Goal: Register for event/course

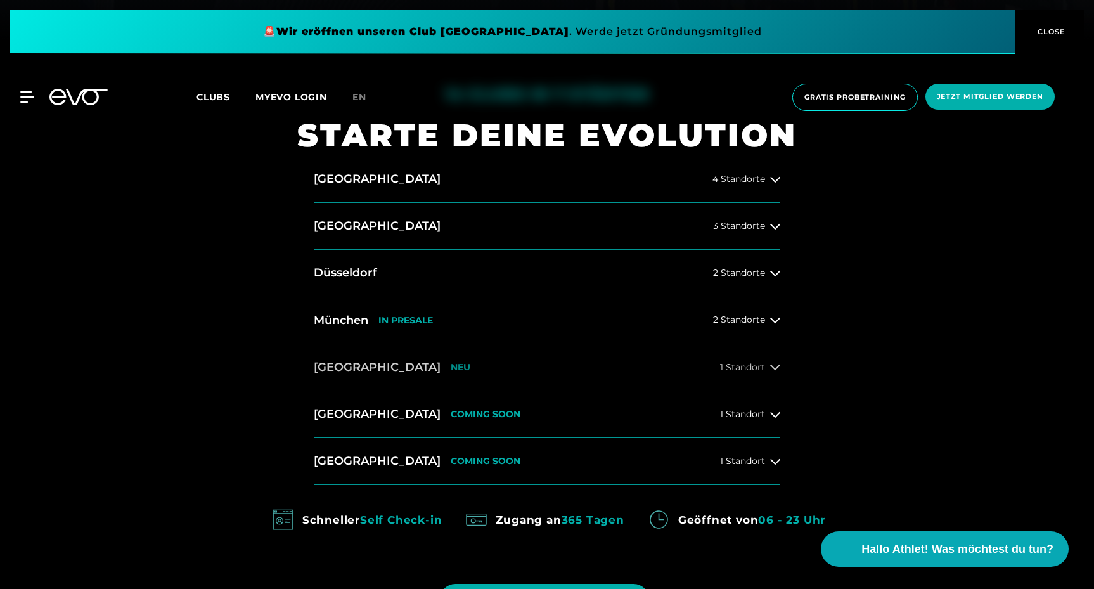
scroll to position [542, 0]
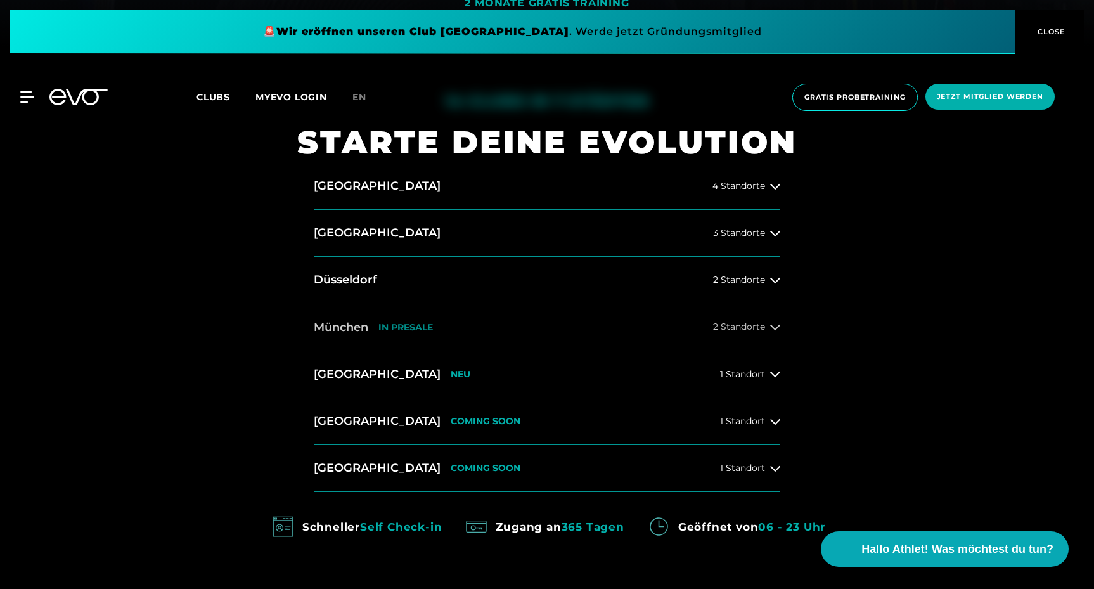
click at [759, 326] on span "2 Standorte" at bounding box center [739, 327] width 52 height 10
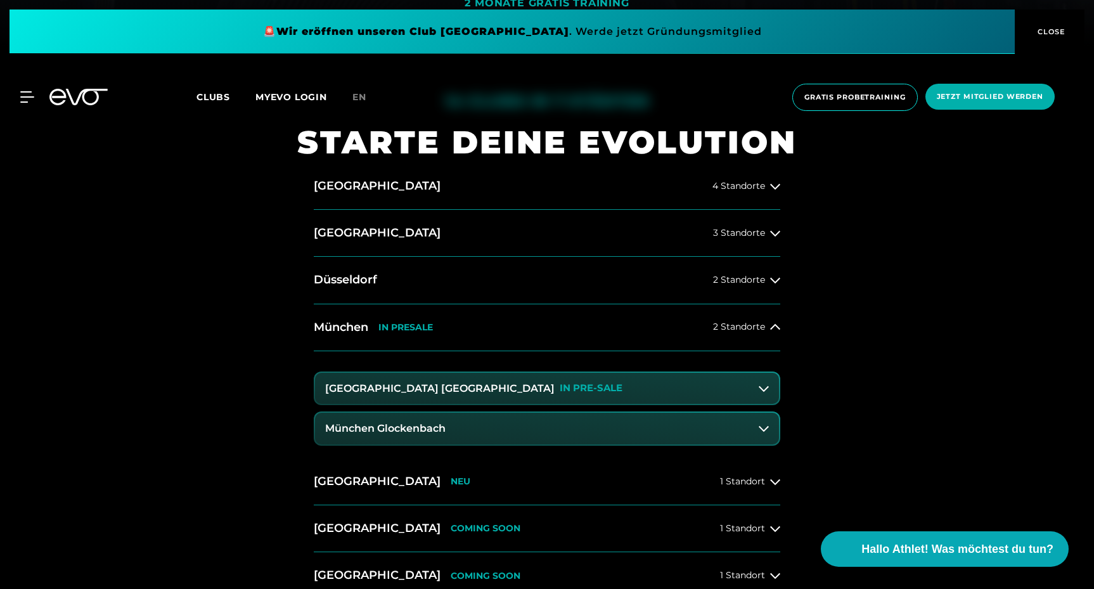
click at [537, 390] on button "[GEOGRAPHIC_DATA] Maxvorstadt IN PRE-SALE" at bounding box center [547, 389] width 464 height 32
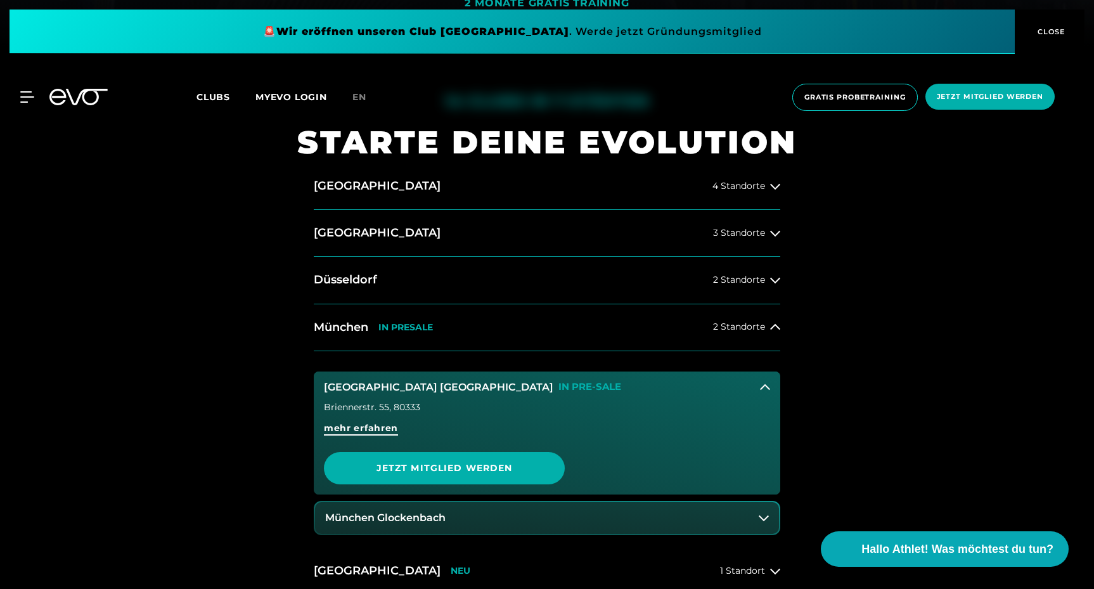
click at [390, 434] on span "mehr erfahren" at bounding box center [361, 427] width 74 height 13
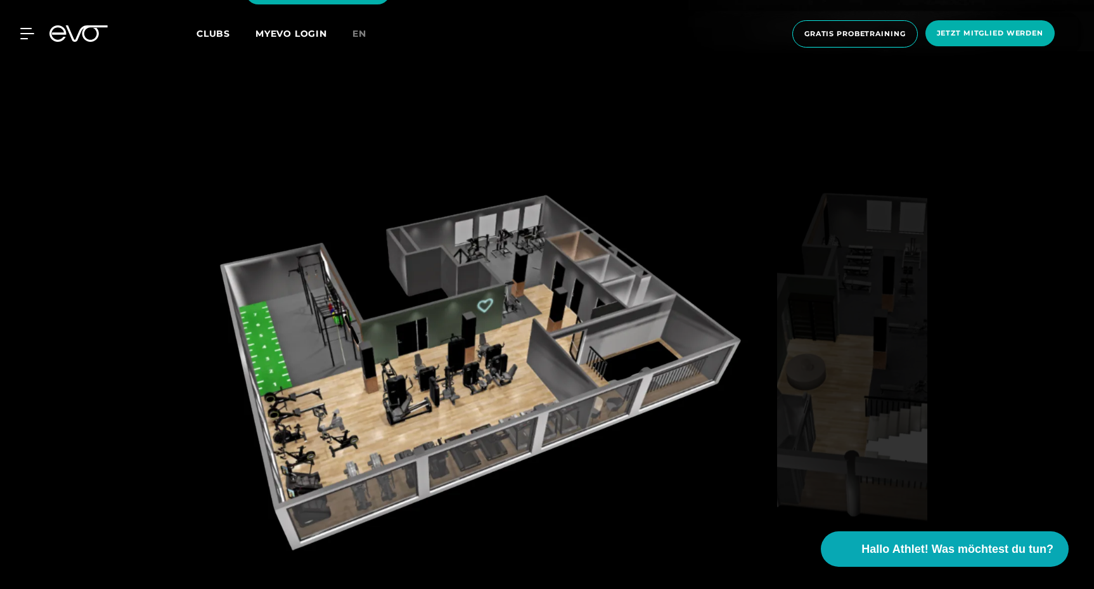
scroll to position [1841, 0]
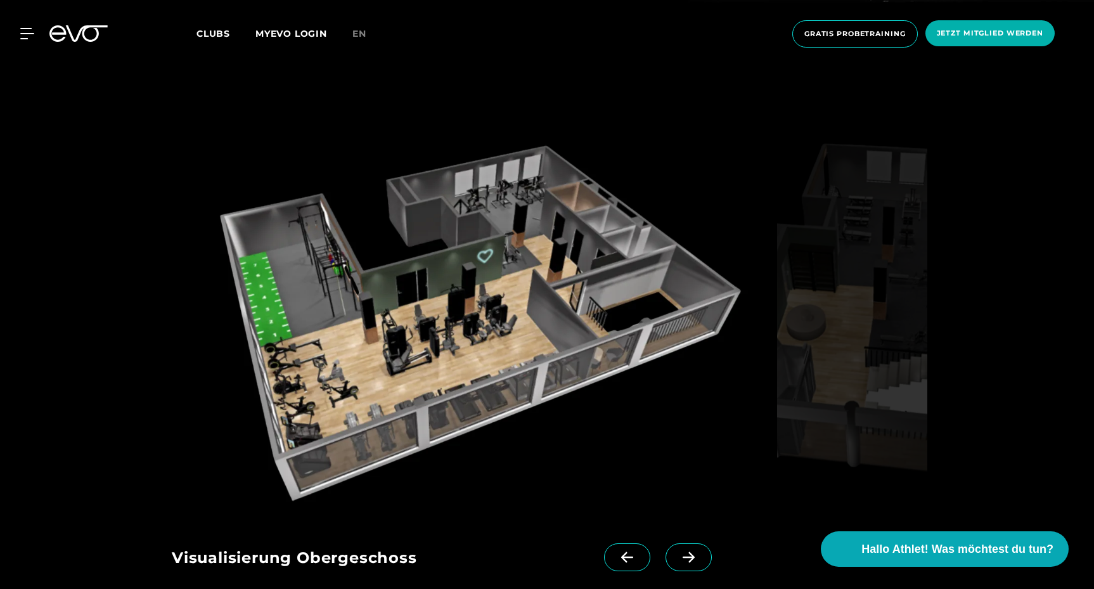
click at [677, 551] on icon at bounding box center [688, 556] width 22 height 11
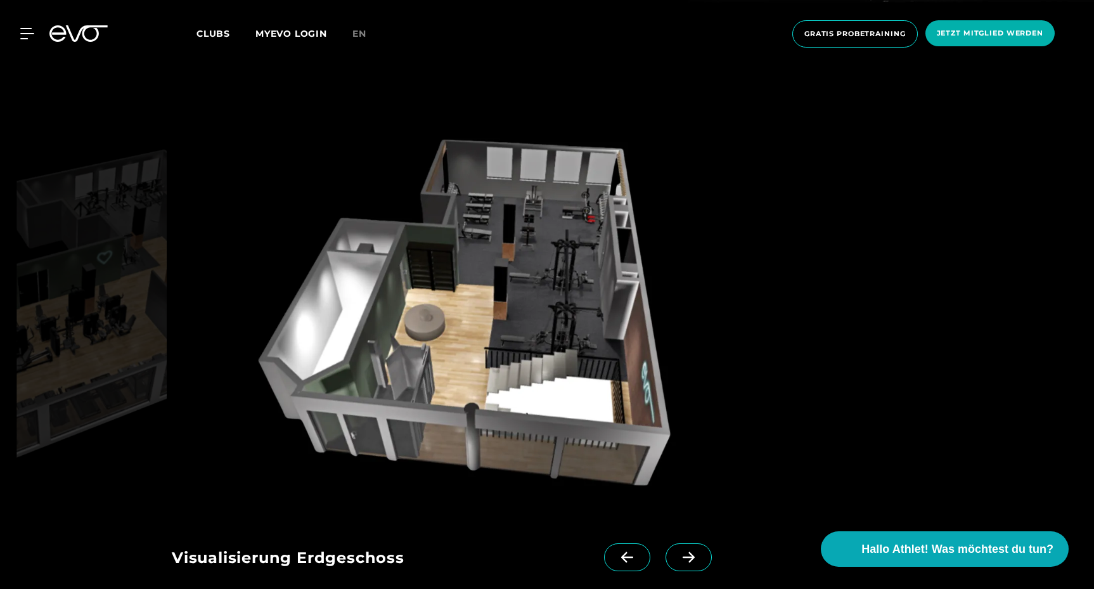
click at [677, 551] on icon at bounding box center [688, 556] width 22 height 11
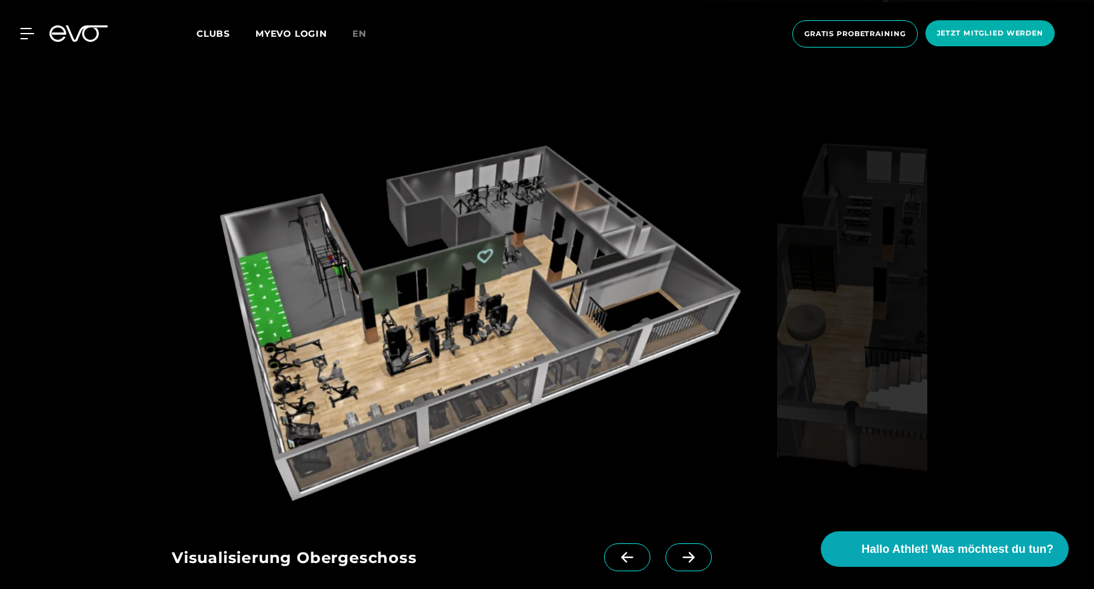
click at [605, 543] on span at bounding box center [627, 557] width 46 height 28
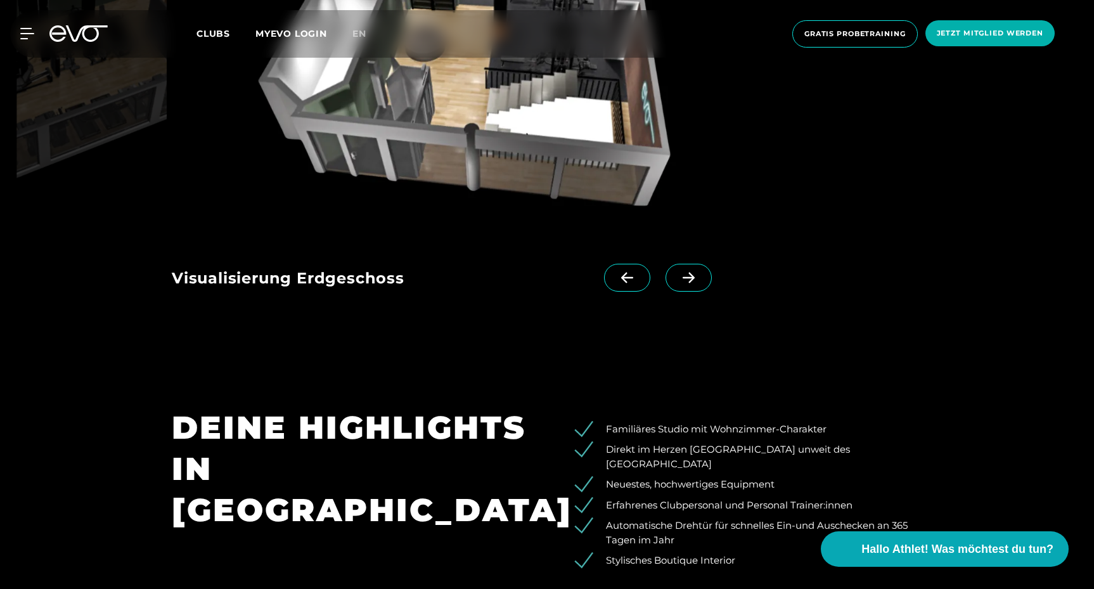
scroll to position [2033, 0]
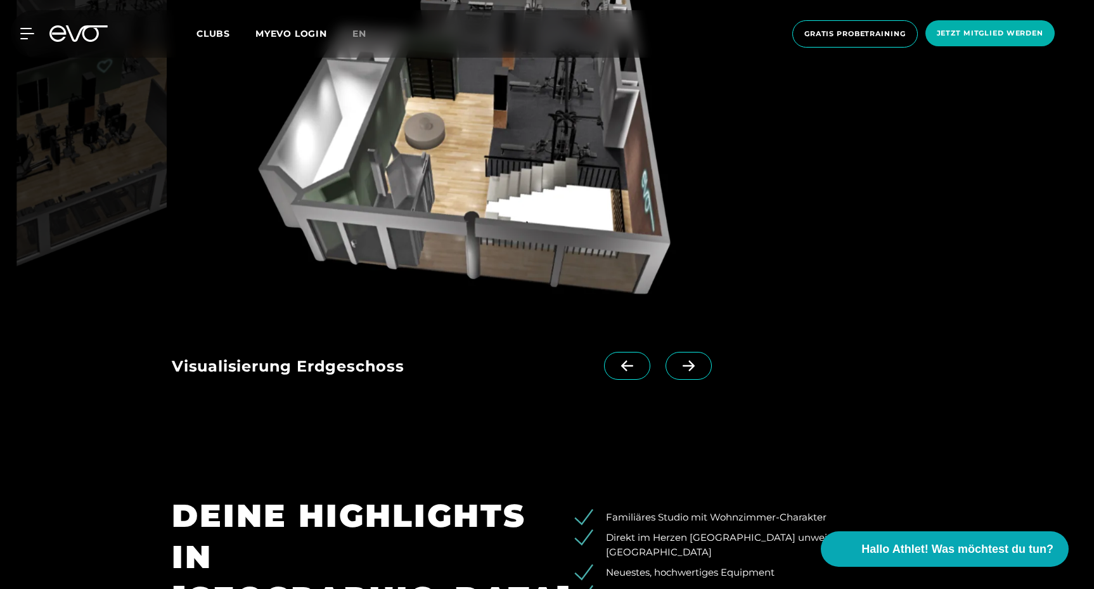
click at [677, 352] on span at bounding box center [688, 366] width 46 height 28
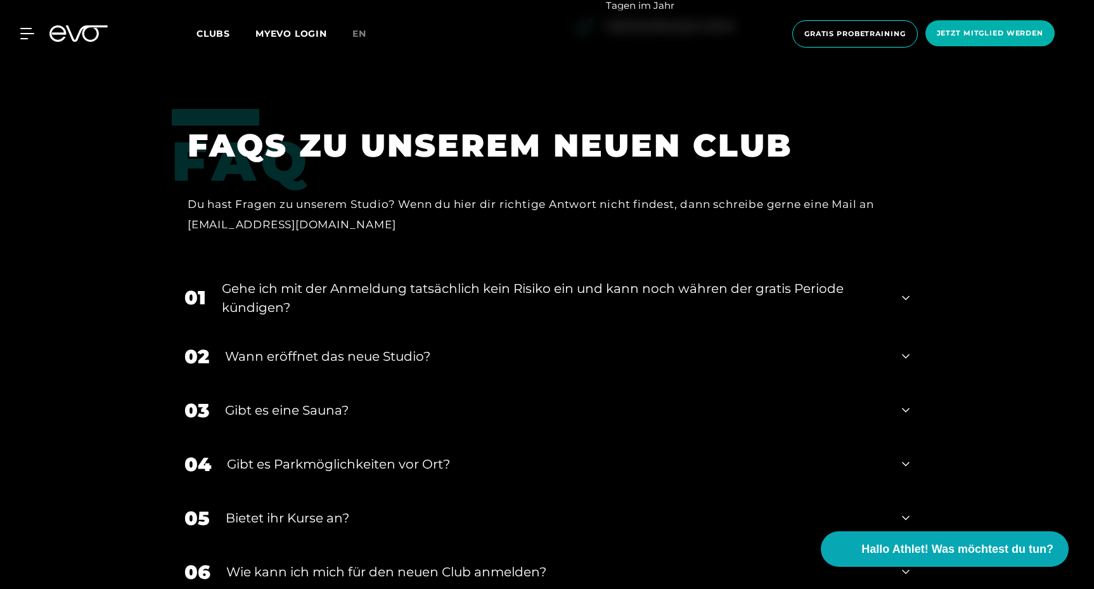
scroll to position [2676, 0]
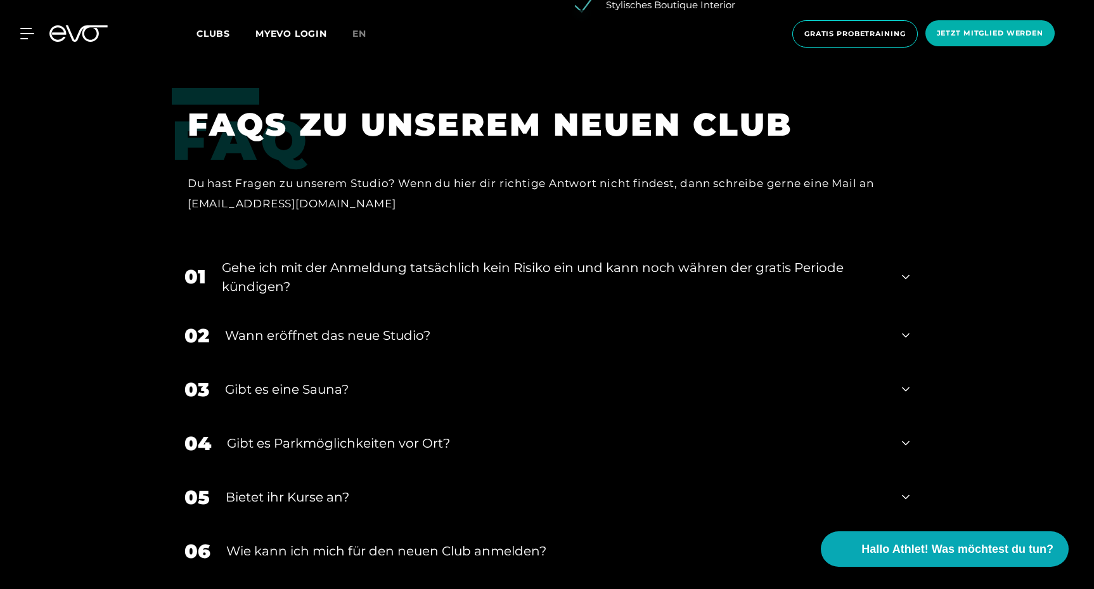
click at [433, 380] on div "Gibt es eine Sauna?" at bounding box center [555, 389] width 661 height 19
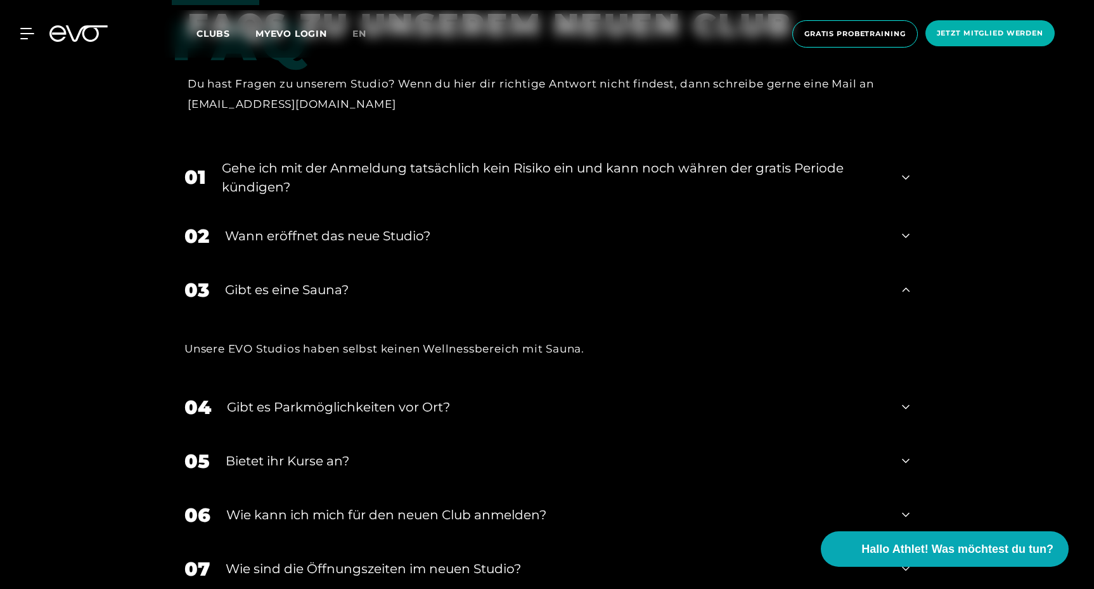
scroll to position [2779, 0]
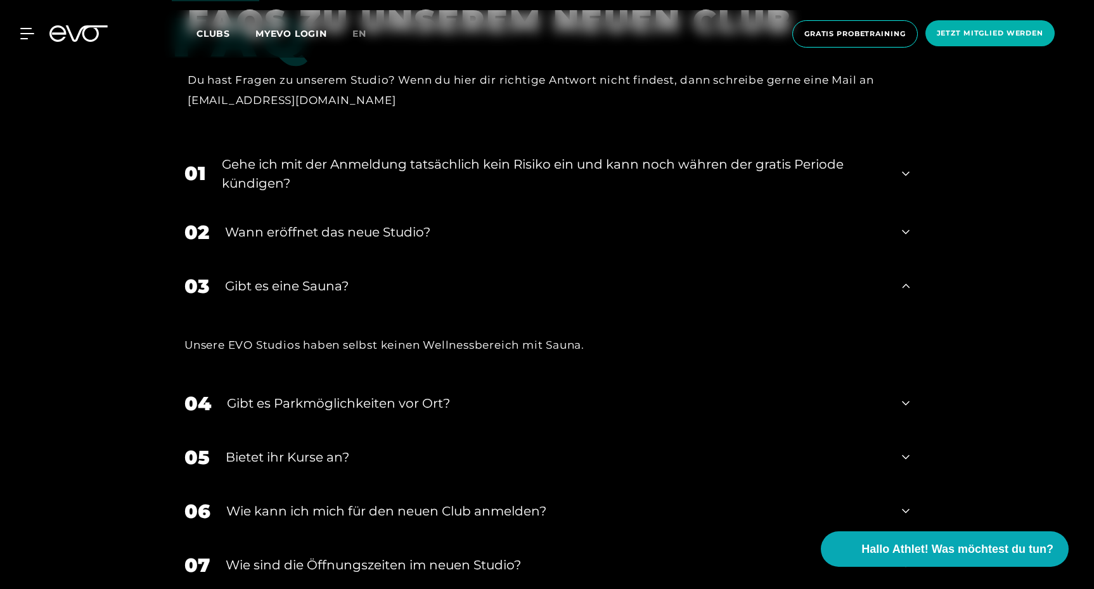
click at [430, 394] on div "Gibt es Parkmöglichkeiten vor Ort?" at bounding box center [556, 403] width 659 height 19
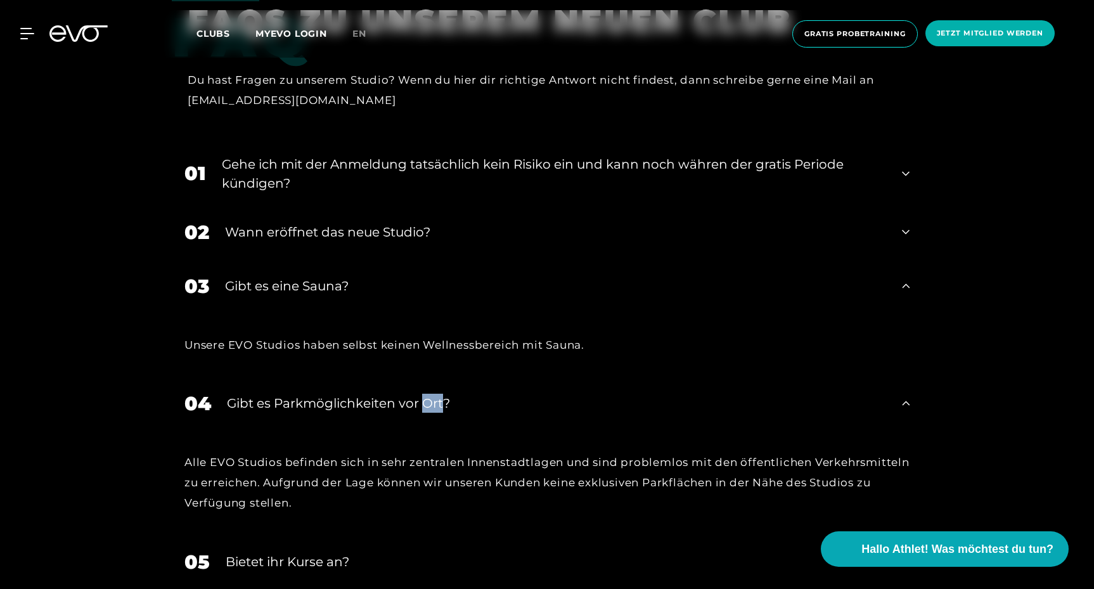
click at [430, 394] on div "Gibt es Parkmöglichkeiten vor Ort?" at bounding box center [556, 403] width 659 height 19
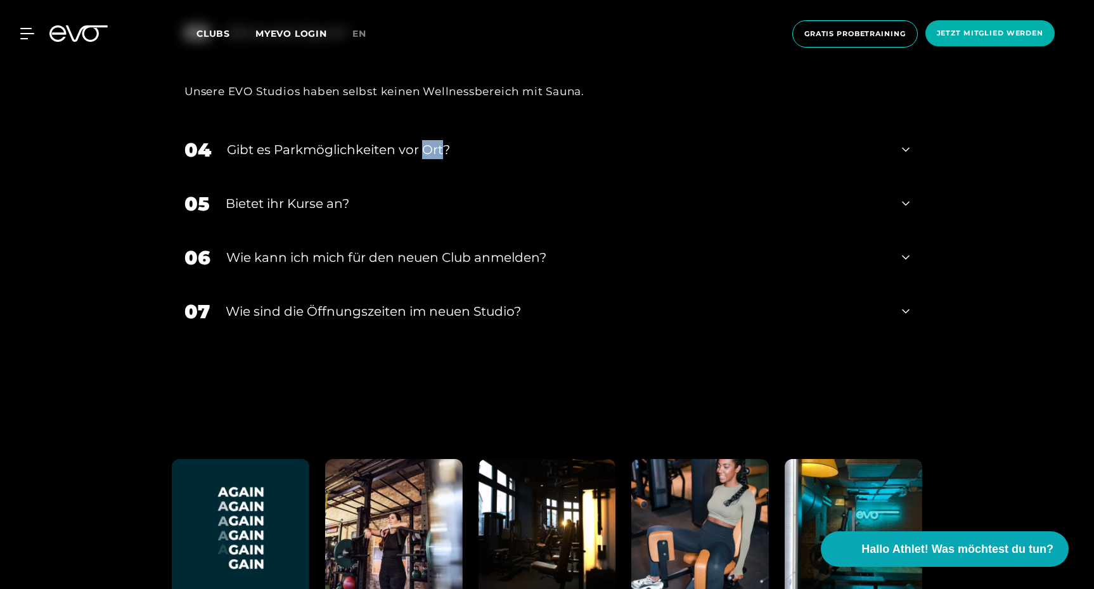
scroll to position [3058, 0]
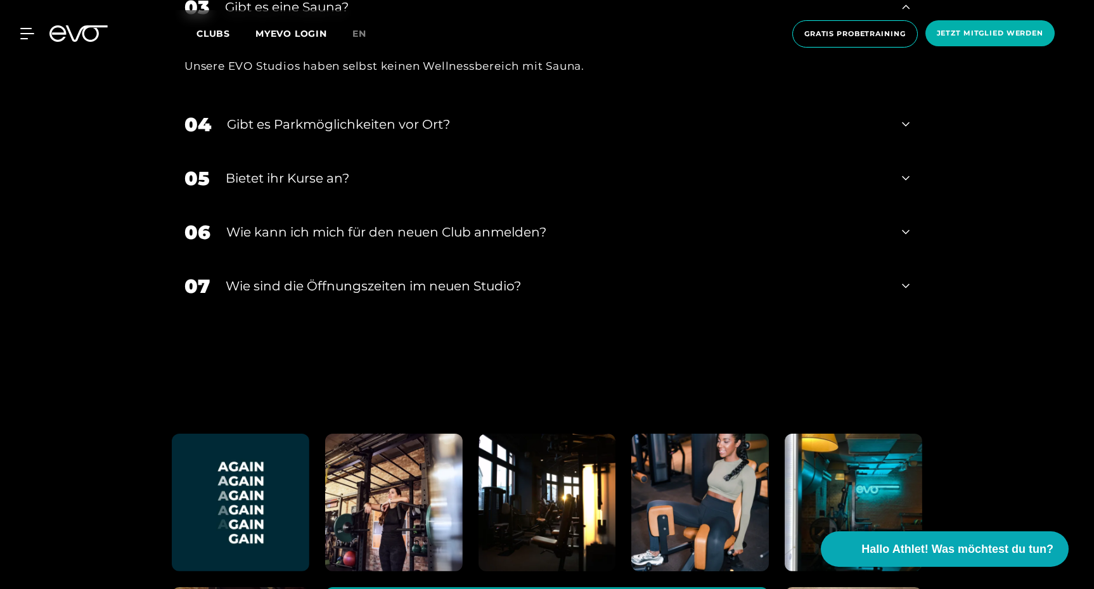
click at [475, 276] on div "​Wie sind die Öffnungszeiten im neuen Studio?" at bounding box center [556, 285] width 660 height 19
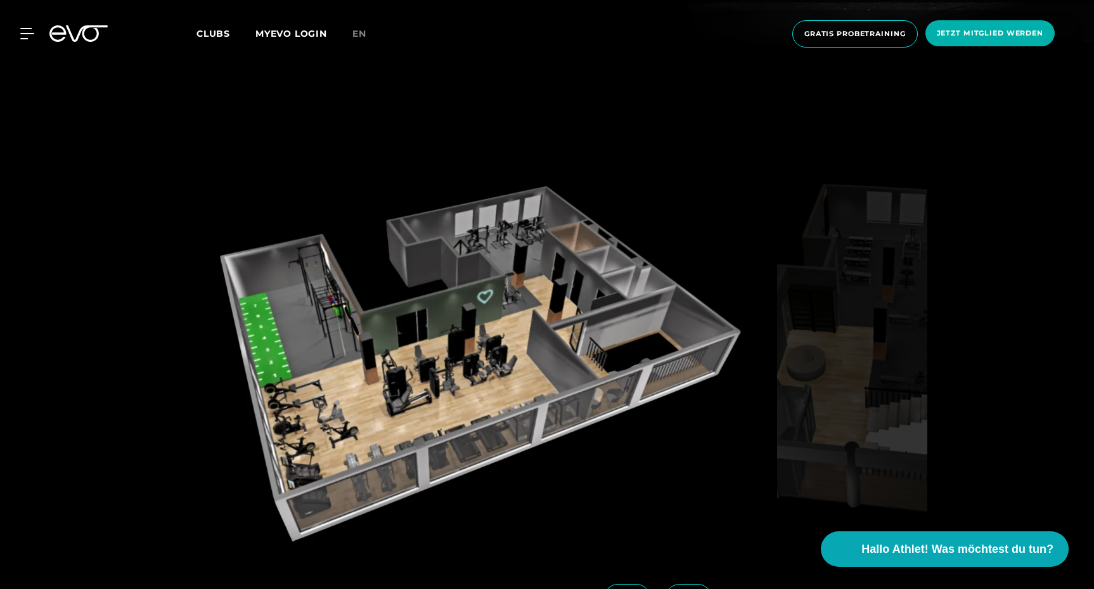
scroll to position [1806, 0]
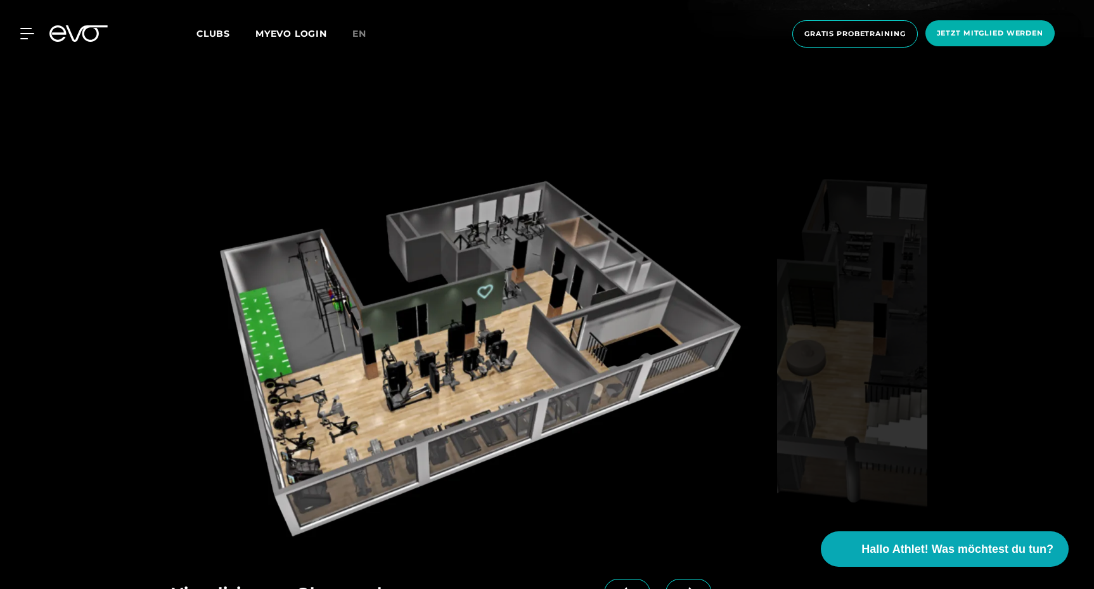
click at [665, 579] on span at bounding box center [688, 593] width 46 height 28
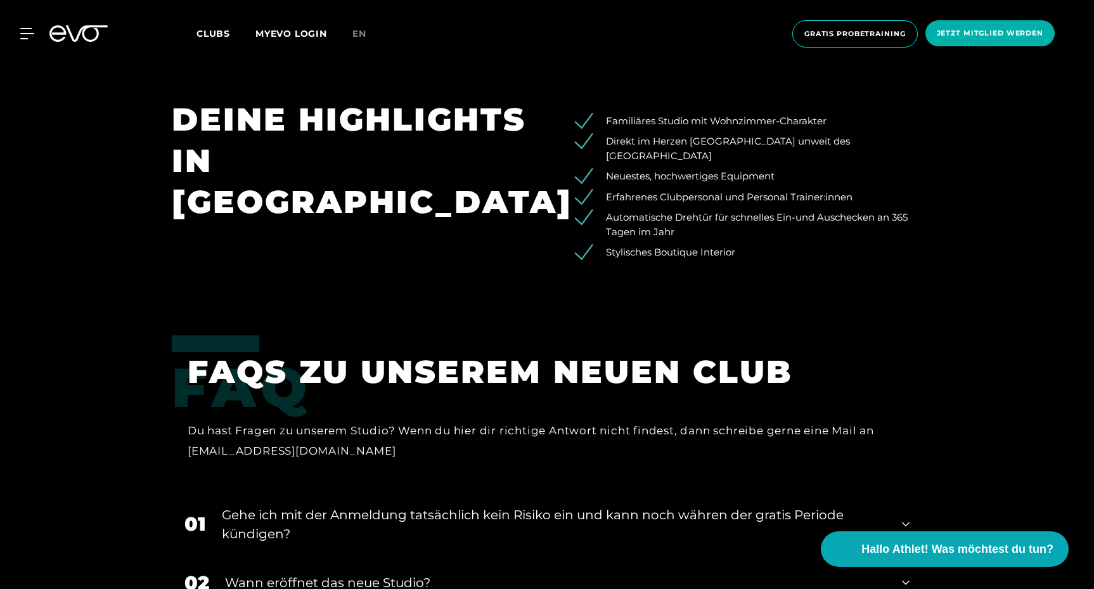
scroll to position [2441, 0]
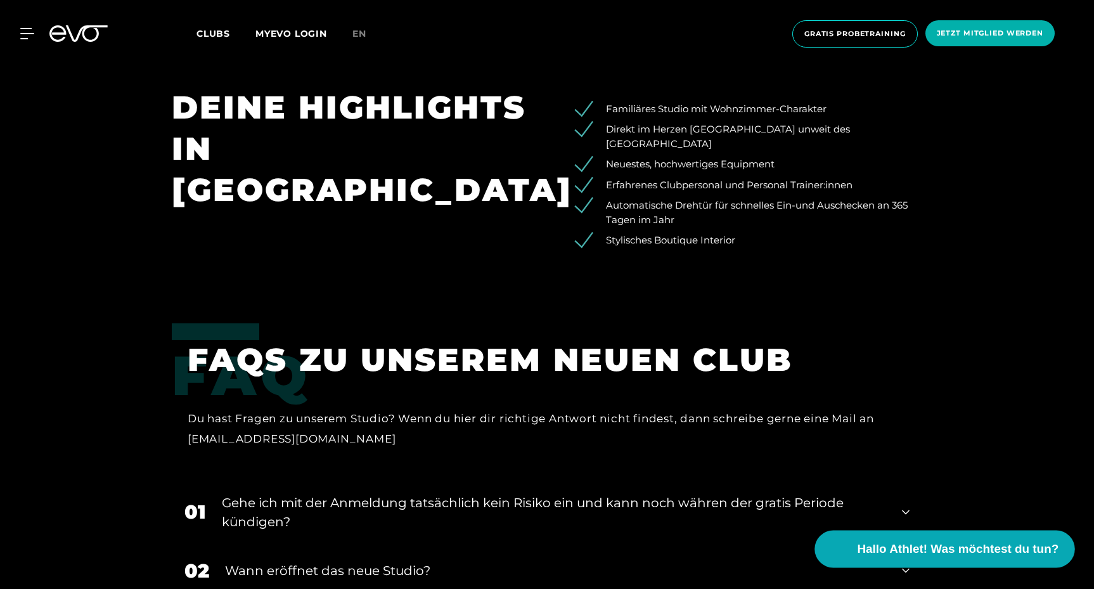
click at [956, 547] on span "Hallo Athlet! Was möchtest du tun?" at bounding box center [958, 549] width 202 height 18
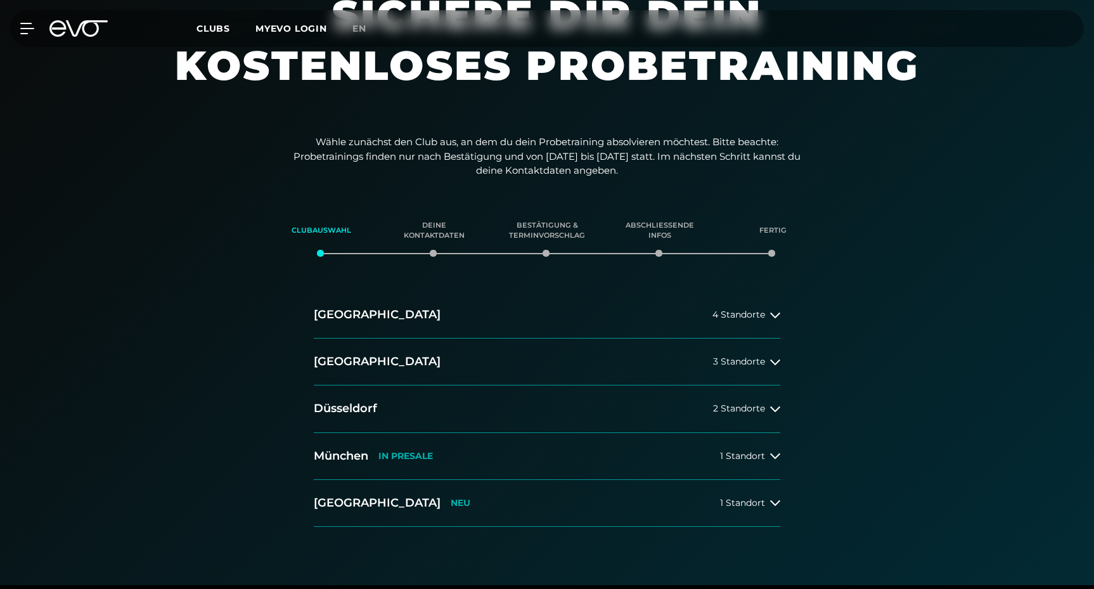
scroll to position [75, 0]
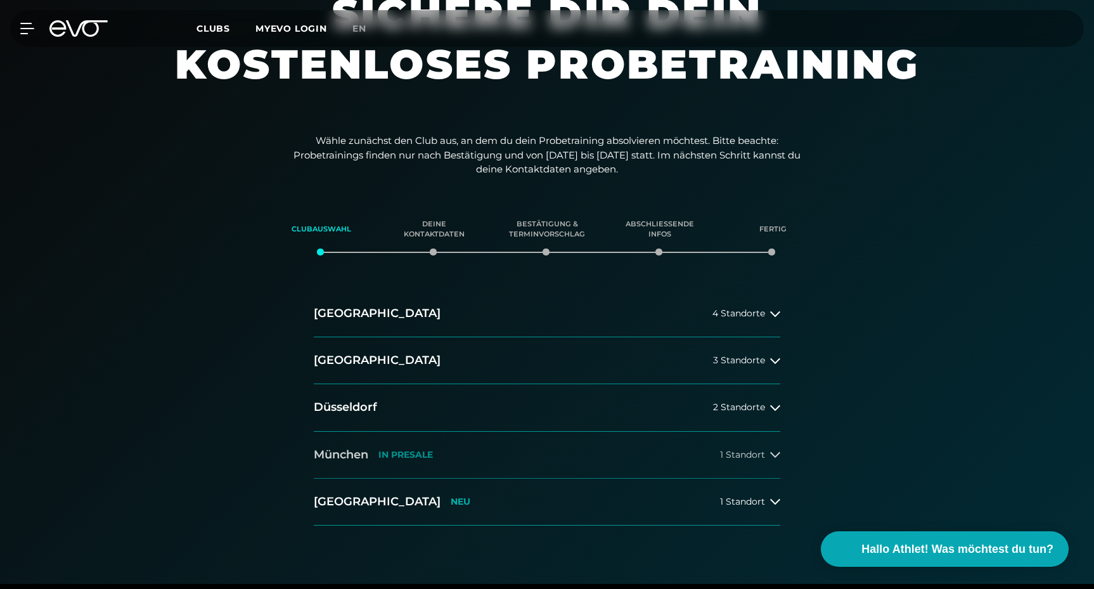
click at [750, 458] on span "1 Standort" at bounding box center [742, 455] width 45 height 10
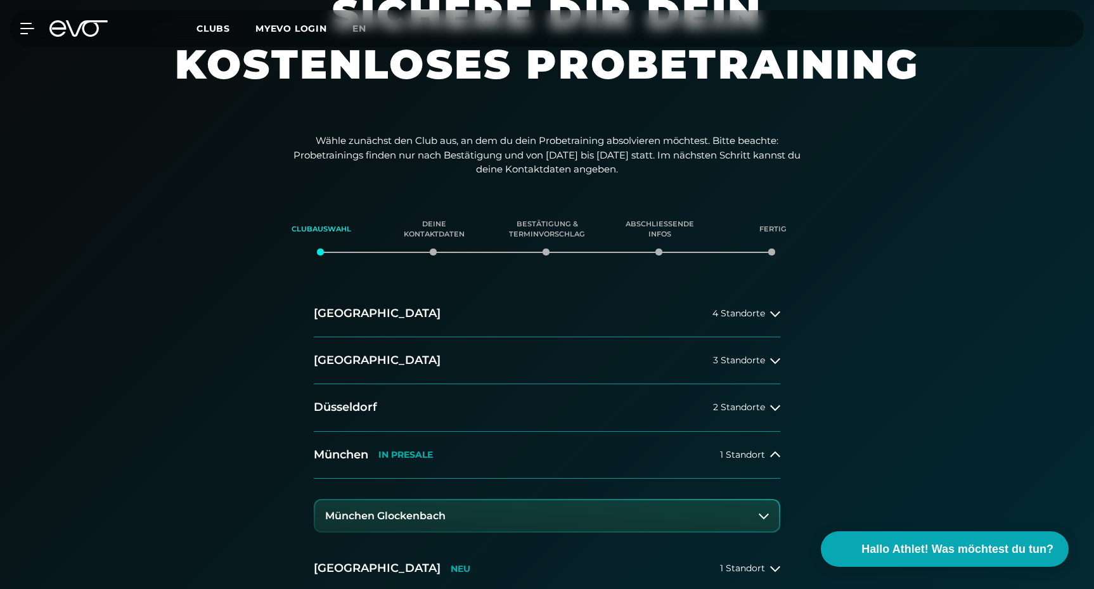
scroll to position [0, 0]
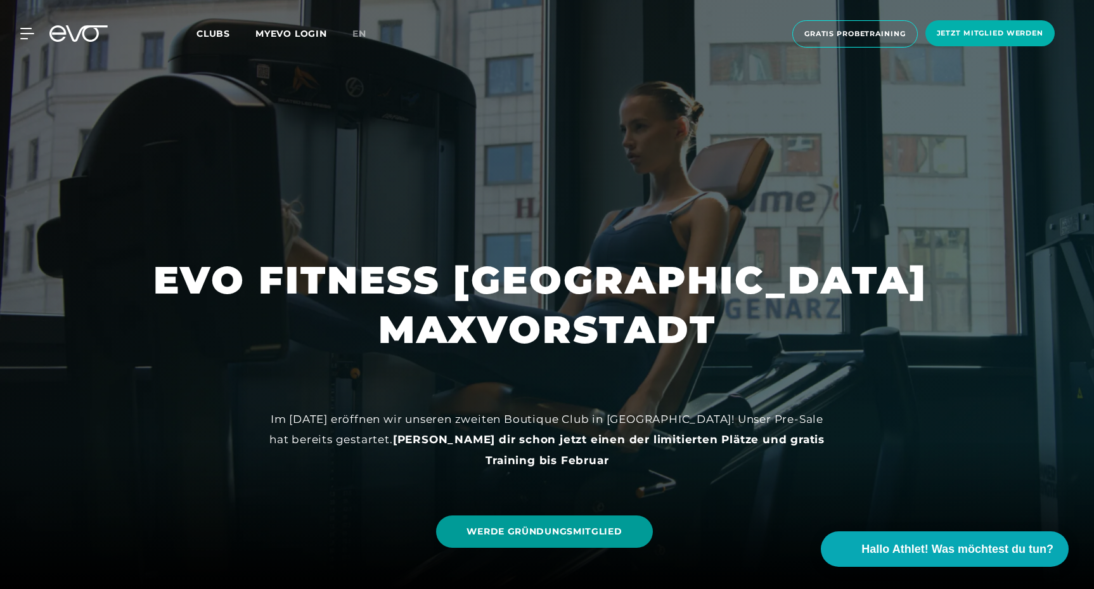
click at [492, 539] on link "WERDE GRÜNDUNGSMITGLIED" at bounding box center [544, 531] width 216 height 32
